Goal: Communication & Community: Answer question/provide support

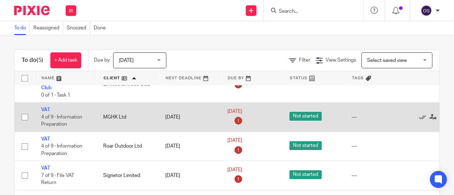
scroll to position [60, 0]
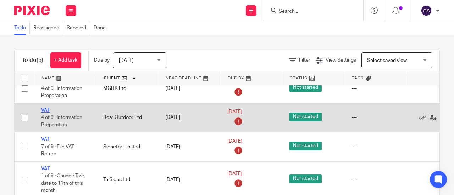
click at [44, 108] on link "VAT" at bounding box center [45, 110] width 9 height 5
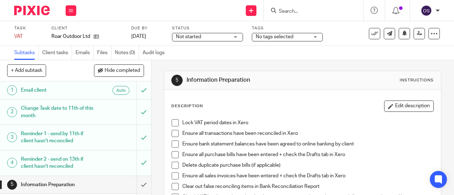
click at [175, 122] on span at bounding box center [175, 122] width 7 height 7
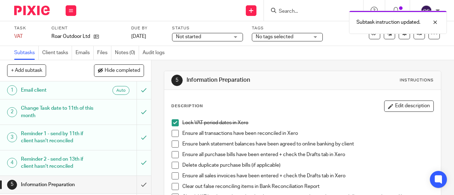
click at [173, 133] on span at bounding box center [175, 133] width 7 height 7
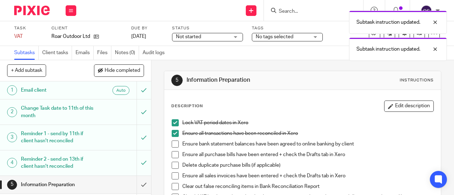
drag, startPoint x: 172, startPoint y: 145, endPoint x: 176, endPoint y: 163, distance: 18.6
click at [173, 145] on span at bounding box center [175, 144] width 7 height 7
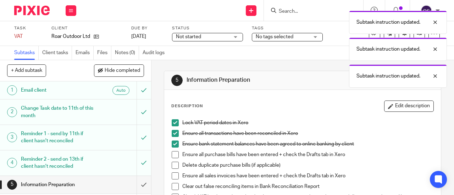
click at [173, 152] on span at bounding box center [175, 154] width 7 height 7
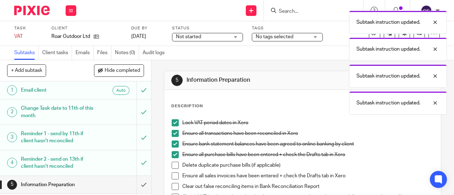
click at [172, 165] on span at bounding box center [175, 165] width 7 height 7
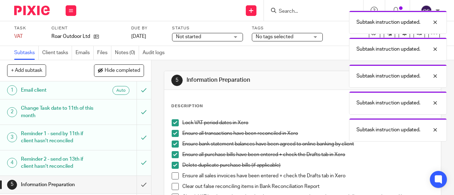
click at [174, 175] on span at bounding box center [175, 176] width 7 height 7
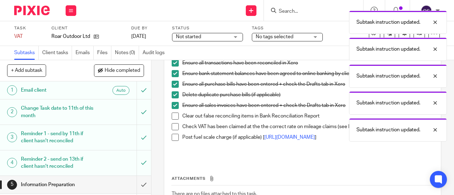
scroll to position [71, 0]
click at [172, 116] on span at bounding box center [175, 115] width 7 height 7
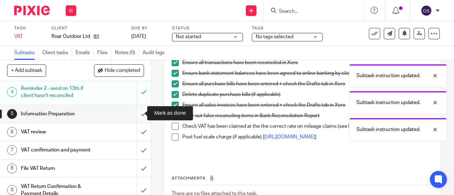
click at [136, 114] on input "submit" at bounding box center [75, 114] width 151 height 18
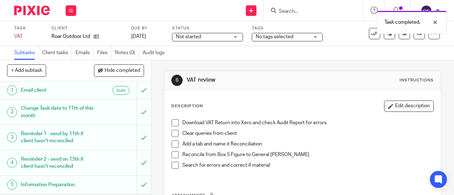
click at [172, 119] on span at bounding box center [175, 122] width 7 height 7
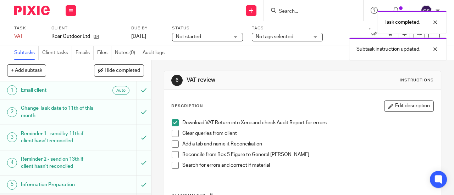
drag, startPoint x: 172, startPoint y: 133, endPoint x: 172, endPoint y: 138, distance: 5.3
click at [172, 133] on span at bounding box center [175, 133] width 7 height 7
click at [172, 144] on span at bounding box center [175, 144] width 7 height 7
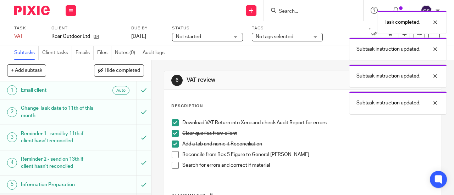
click at [174, 167] on span at bounding box center [175, 165] width 7 height 7
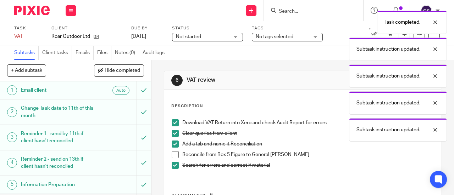
click at [172, 148] on li "Add a tab and name it Reconciliation" at bounding box center [303, 146] width 262 height 11
click at [173, 155] on span at bounding box center [175, 154] width 7 height 7
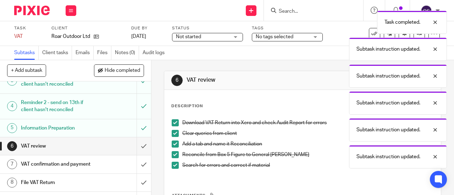
scroll to position [85, 0]
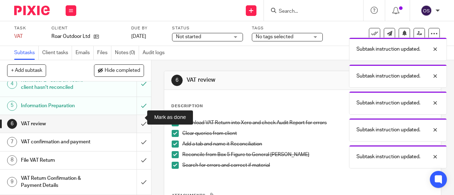
click at [133, 117] on input "submit" at bounding box center [75, 124] width 151 height 18
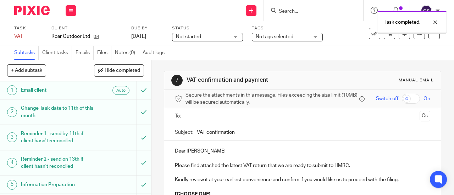
click at [188, 120] on input "text" at bounding box center [302, 116] width 229 height 8
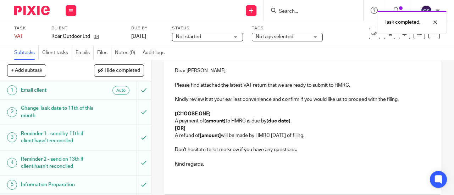
scroll to position [71, 0]
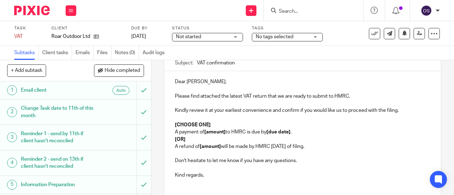
drag, startPoint x: 327, startPoint y: 148, endPoint x: 172, endPoint y: 139, distance: 155.1
click at [172, 139] on div "Dear Richard, Please find attached the latest VAT return that we are ready to s…" at bounding box center [302, 131] width 276 height 120
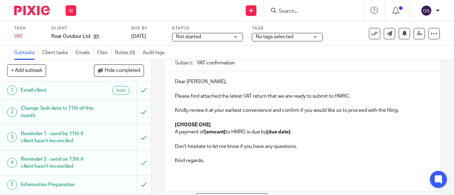
click at [221, 127] on p "[CHOOSE ONE]" at bounding box center [302, 125] width 255 height 7
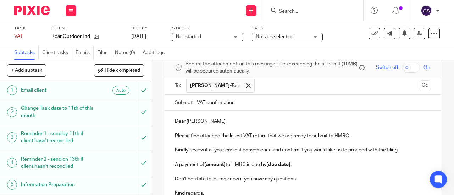
scroll to position [80, 0]
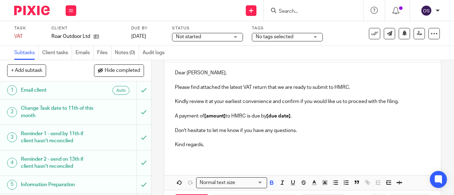
click at [223, 119] on strong "[amount]" at bounding box center [214, 116] width 21 height 5
click at [224, 118] on strong "[amount]" at bounding box center [214, 116] width 21 height 5
click at [204, 118] on strong "2,457.08" at bounding box center [213, 116] width 19 height 5
click at [206, 120] on p "A payment of £ 2,457.08 to HMRC is due by [due date] ." at bounding box center [302, 116] width 255 height 7
click at [271, 185] on icon "button" at bounding box center [271, 183] width 6 height 6
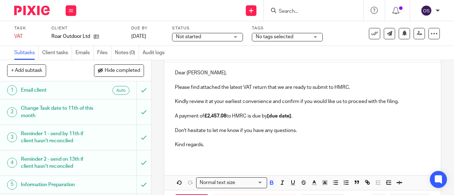
click at [271, 155] on p at bounding box center [302, 152] width 255 height 7
click at [293, 120] on p "A payment of £2,457.08 to HMRC is due by [due date] ." at bounding box center [302, 116] width 255 height 7
click at [293, 119] on p "A payment of £2,457.08 to HMRC is due by [due date] ." at bounding box center [302, 116] width 255 height 7
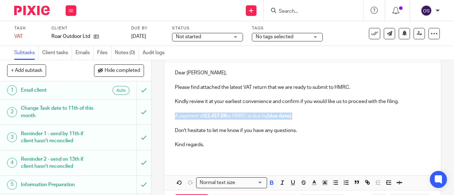
click at [293, 120] on p "A payment of £2,457.08 to HMRC is due by [due date] ." at bounding box center [302, 116] width 255 height 7
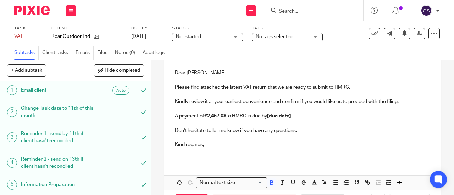
drag, startPoint x: 284, startPoint y: 125, endPoint x: 288, endPoint y: 123, distance: 4.3
click at [285, 125] on p at bounding box center [302, 123] width 255 height 7
click at [291, 118] on strong "[due date]" at bounding box center [279, 116] width 24 height 5
click at [292, 119] on p "A payment of £2,457.08 to HMRC is due by [due date] ." at bounding box center [302, 116] width 255 height 7
click at [339, 117] on p "A payment of £2,457.08 to HMRC is due by 7th September 2025 ." at bounding box center [302, 116] width 255 height 7
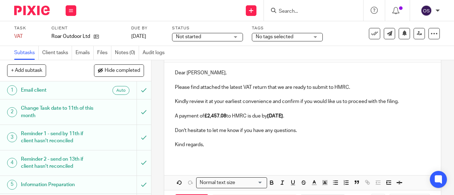
click at [402, 104] on p "Kindly review it at your earliest convenience and confirm if you would like us …" at bounding box center [302, 101] width 255 height 7
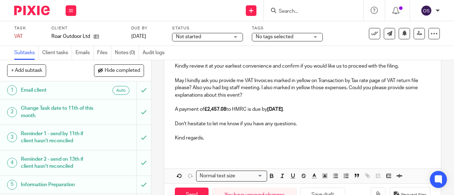
scroll to position [139, 0]
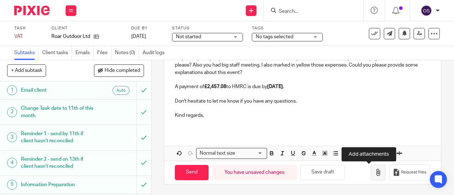
click at [370, 173] on button "button" at bounding box center [377, 173] width 15 height 16
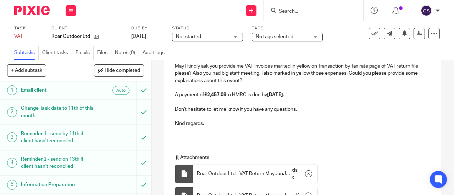
scroll to position [94, 0]
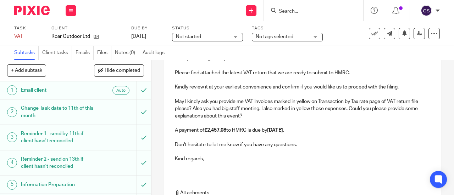
click at [192, 112] on p "May I kindly ask you provide me VAT Invoices marked in yellow on Transaction by…" at bounding box center [302, 109] width 255 height 22
click at [191, 111] on p "May I kindly ask you provide me VAT Invoices marked in yellow on Transaction by…" at bounding box center [302, 109] width 255 height 22
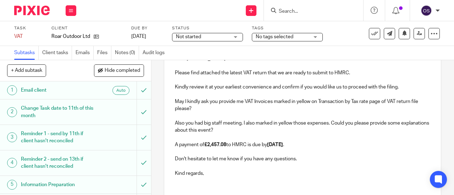
click at [202, 124] on p "Also you had big staff meeting. I also marked in yellow those expenses. Could y…" at bounding box center [302, 127] width 255 height 15
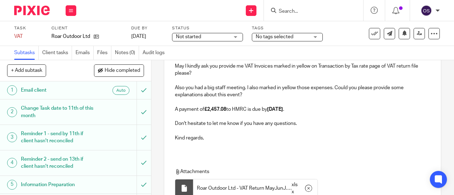
scroll to position [215, 0]
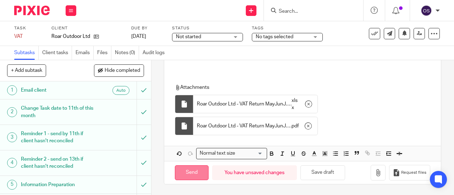
click at [201, 167] on input "Send" at bounding box center [192, 173] width 34 height 15
type input "Sent"
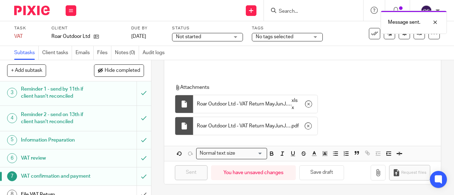
scroll to position [85, 0]
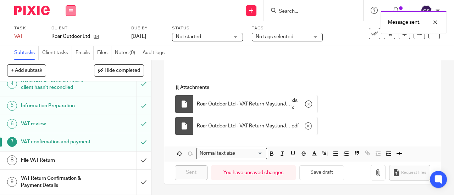
click at [72, 5] on button at bounding box center [71, 10] width 11 height 11
click at [68, 32] on link "Work" at bounding box center [67, 32] width 12 height 5
